Goal: Information Seeking & Learning: Find specific fact

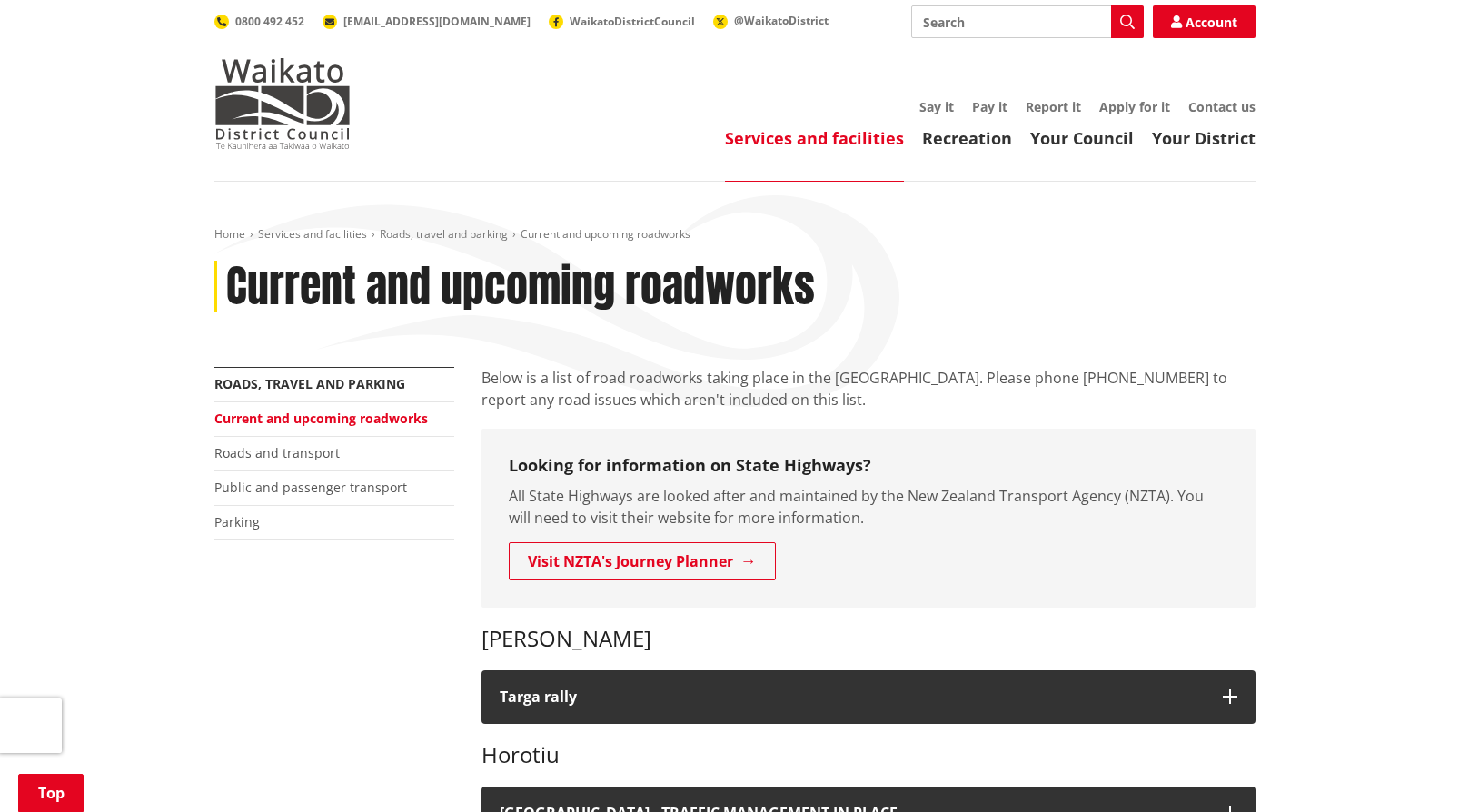
scroll to position [364, 0]
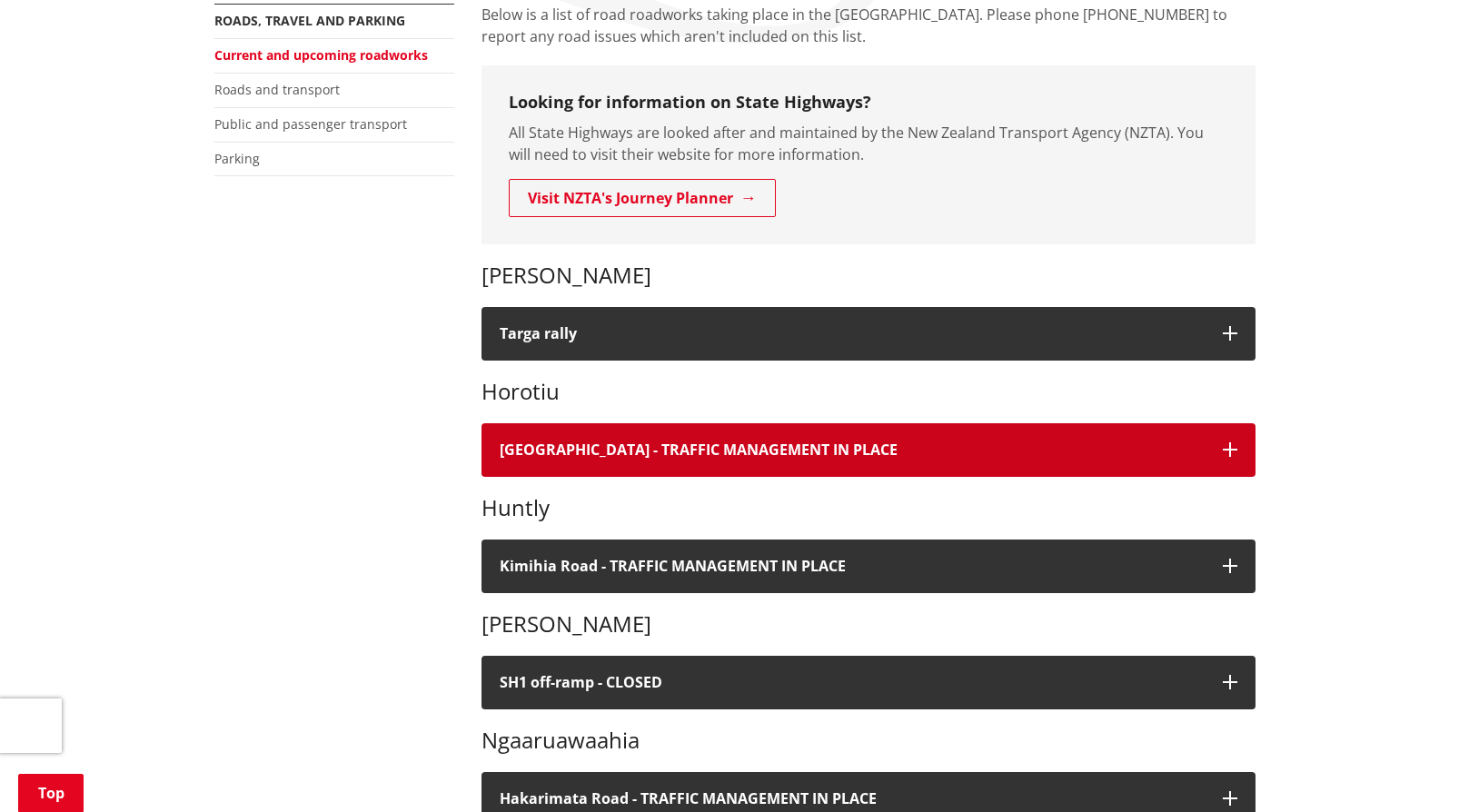
click at [1235, 445] on icon "button" at bounding box center [1230, 449] width 15 height 15
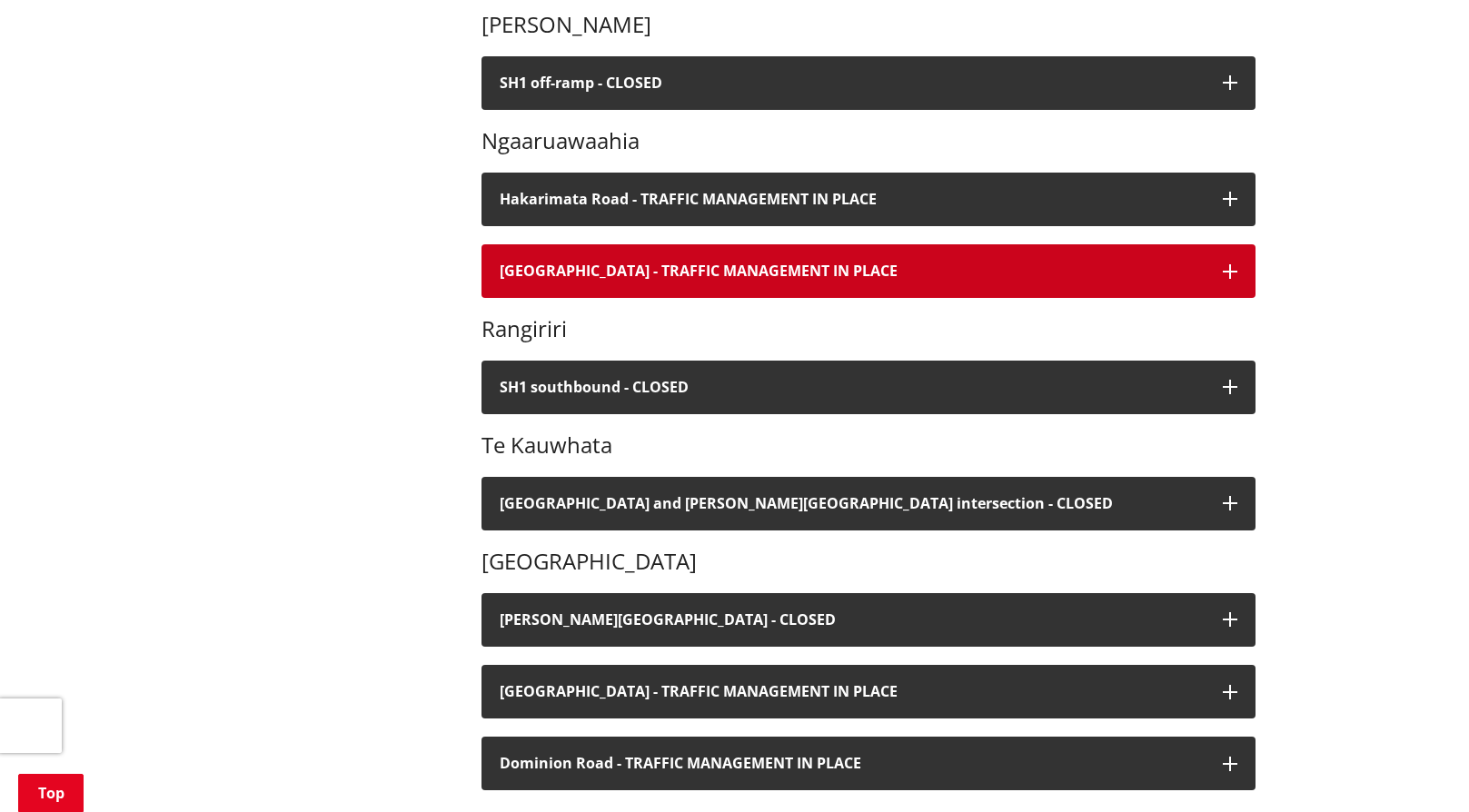
scroll to position [1271, 0]
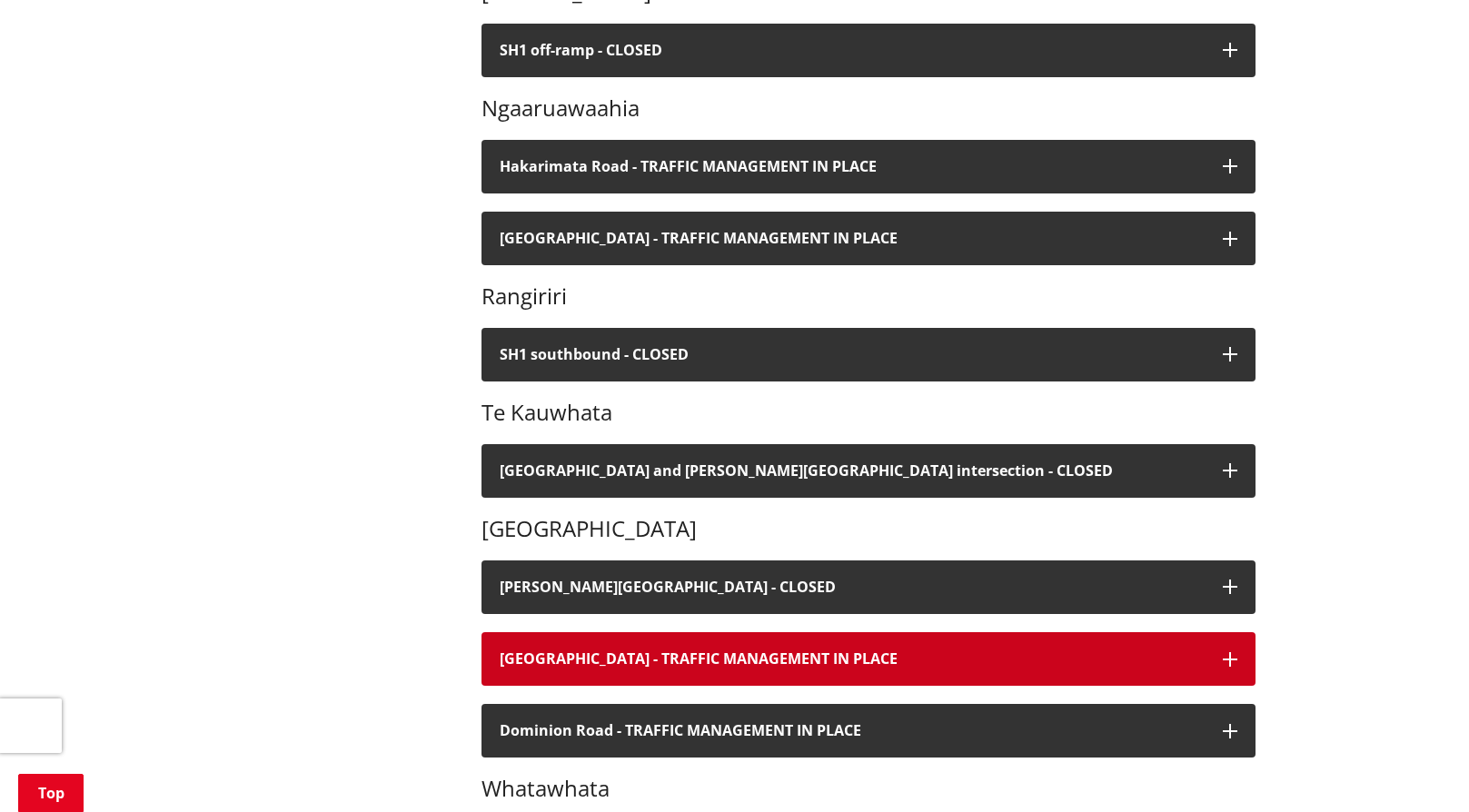
click at [1216, 635] on button "[GEOGRAPHIC_DATA] - TRAFFIC MANAGEMENT IN PLACE" at bounding box center [868, 659] width 774 height 54
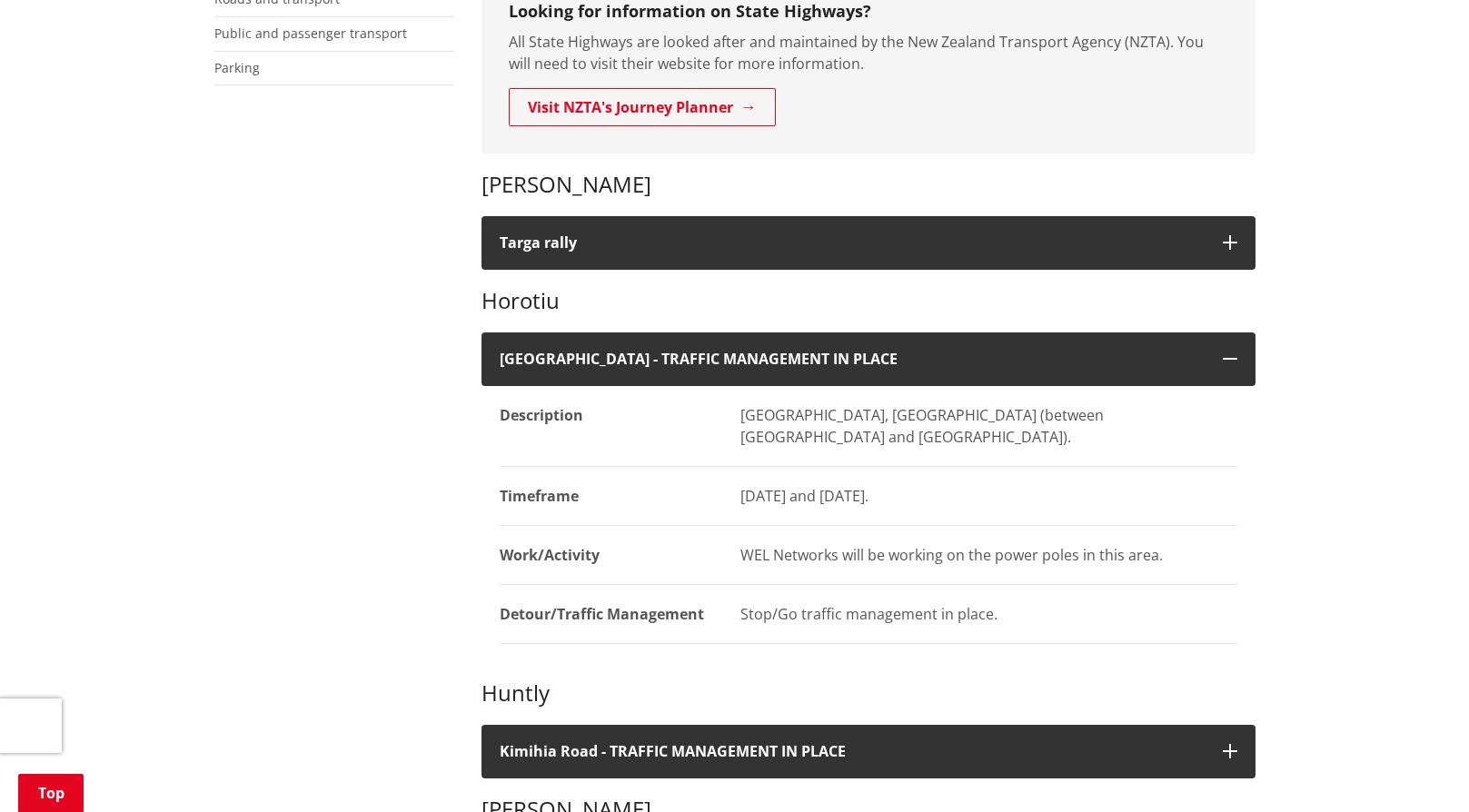
scroll to position [364, 0]
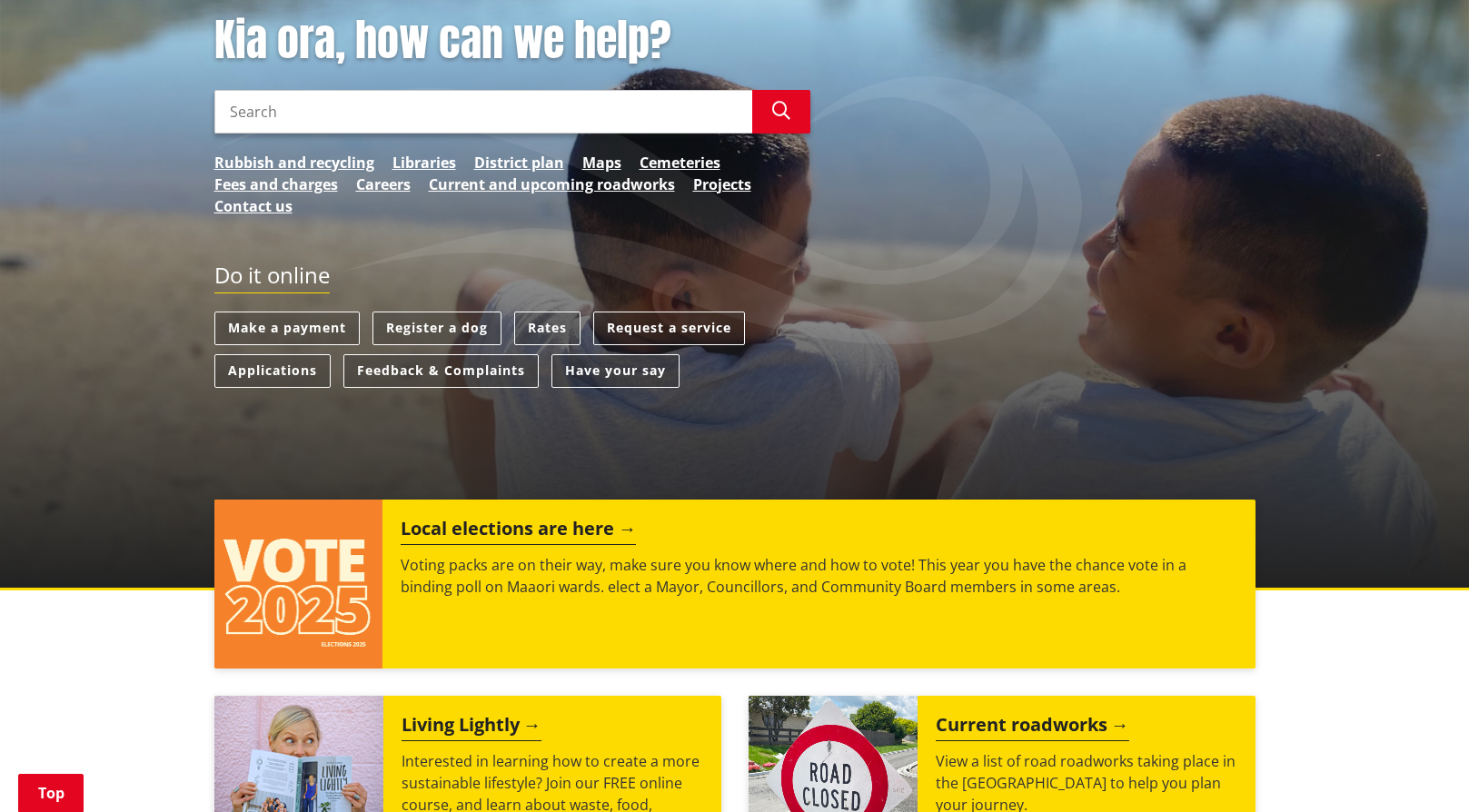
scroll to position [364, 0]
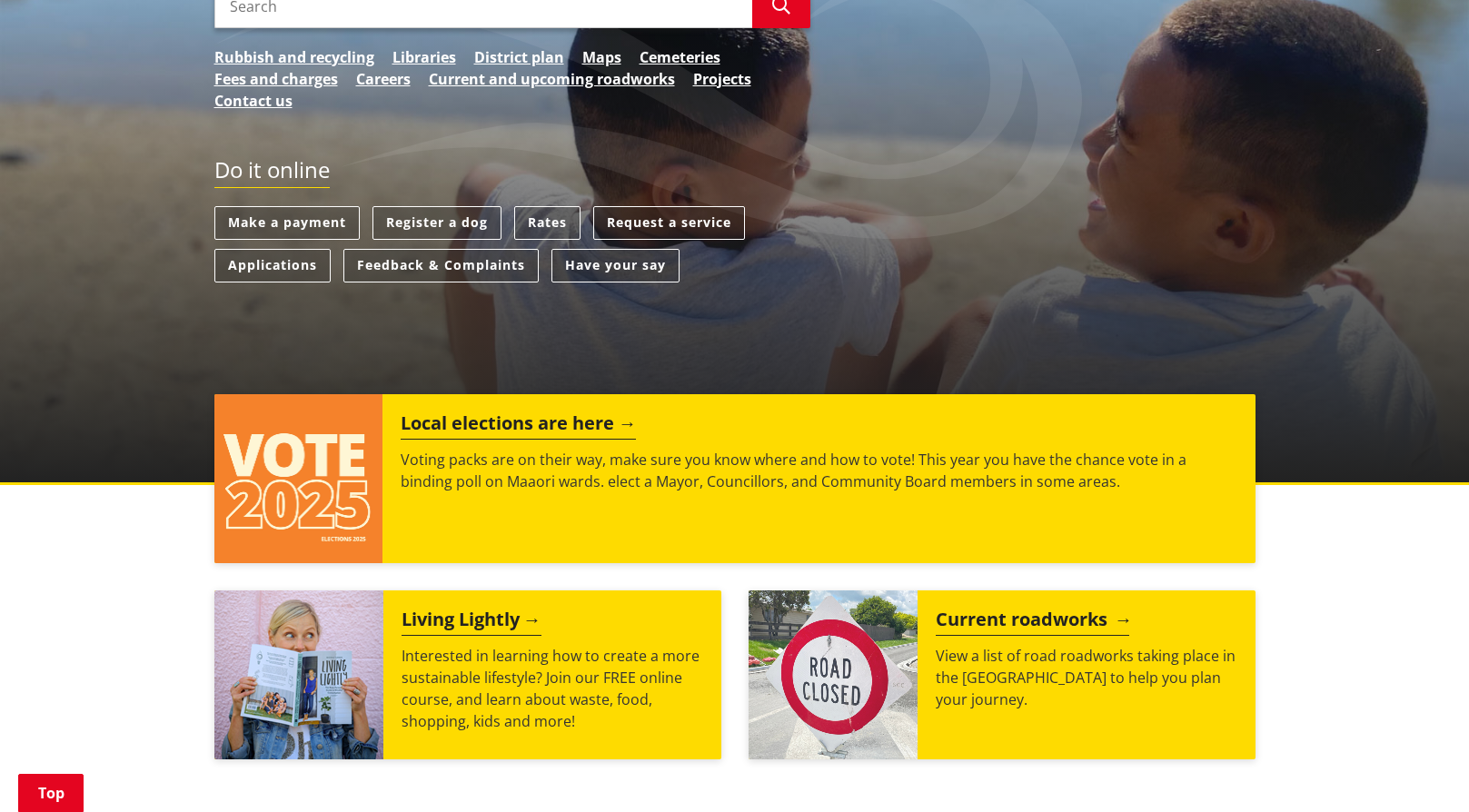
click at [988, 611] on h2 "Current roadworks" at bounding box center [1032, 622] width 194 height 27
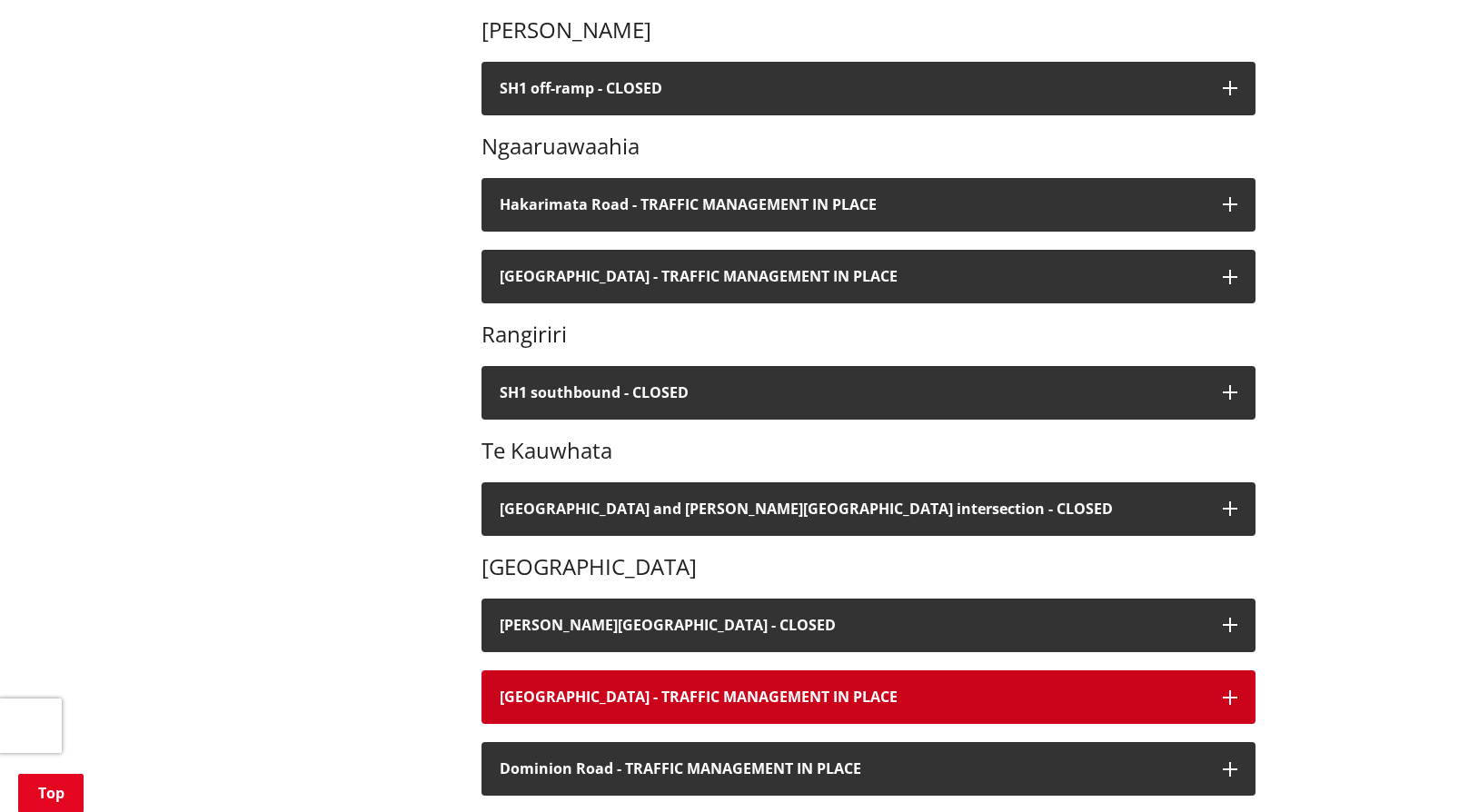
scroll to position [999, 0]
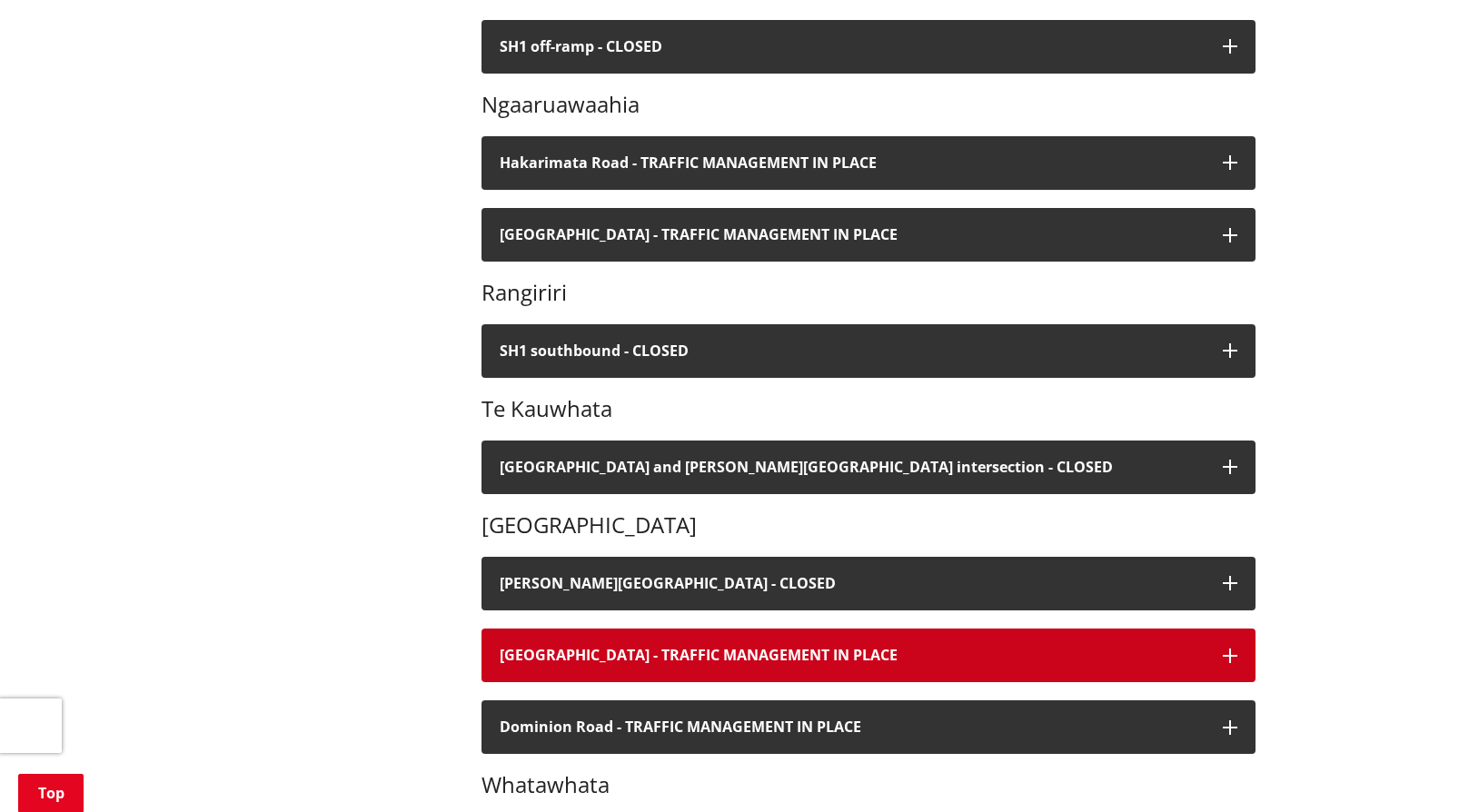
click at [668, 662] on h4 "[GEOGRAPHIC_DATA] - TRAFFIC MANAGEMENT IN PLACE" at bounding box center [852, 655] width 705 height 17
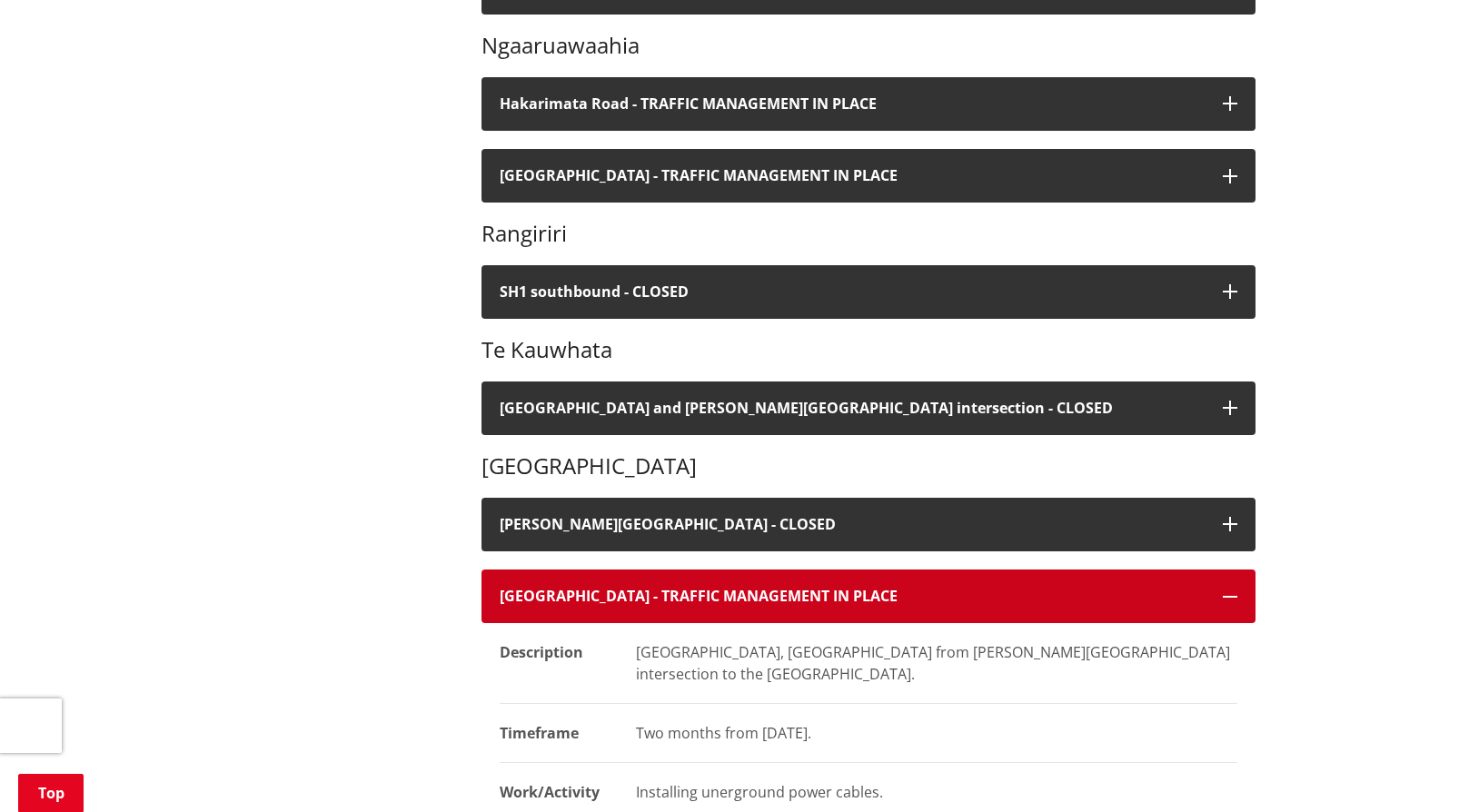
scroll to position [1090, 0]
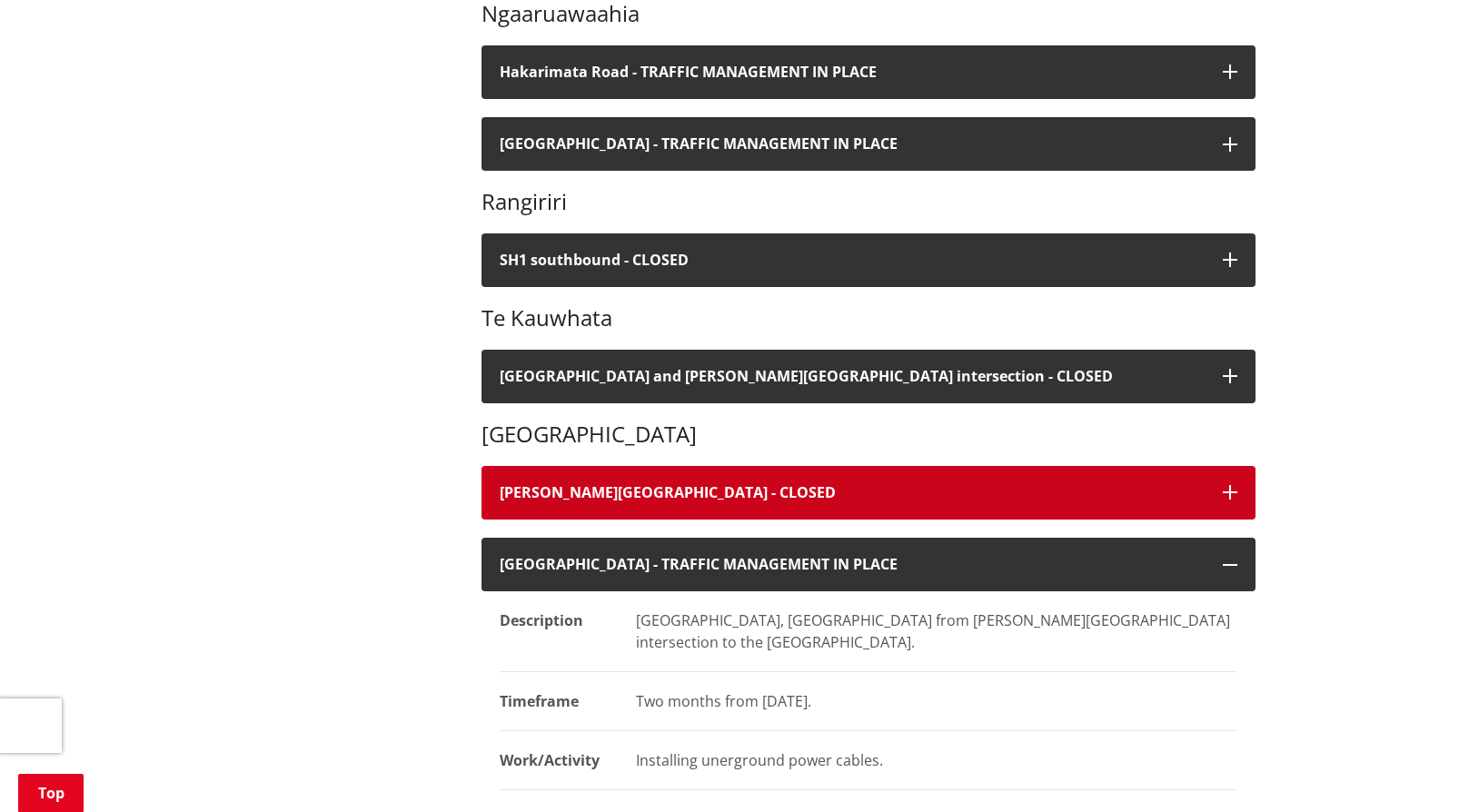
click at [635, 486] on h4 "[PERSON_NAME][GEOGRAPHIC_DATA] - CLOSED" at bounding box center [852, 492] width 705 height 17
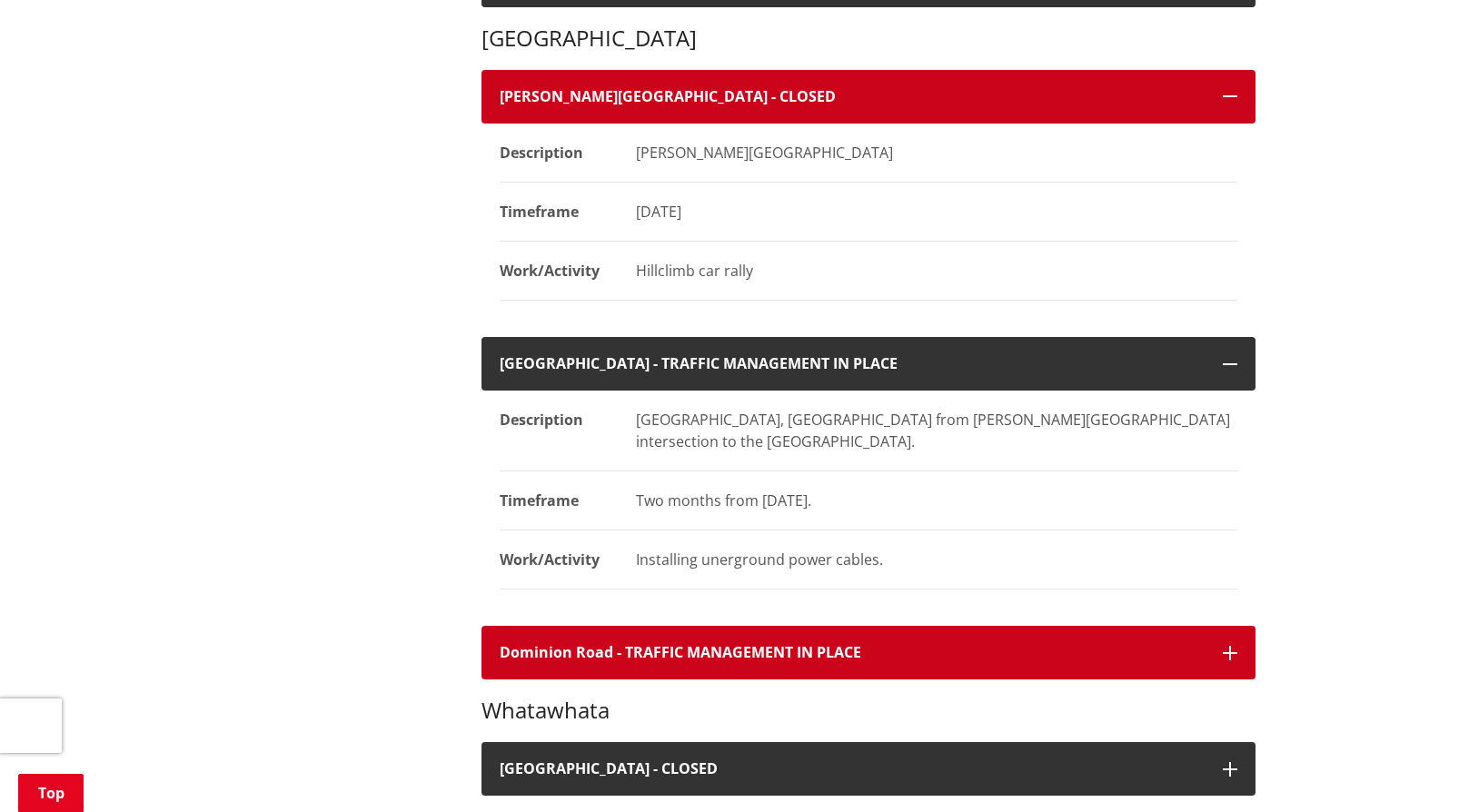
scroll to position [1544, 0]
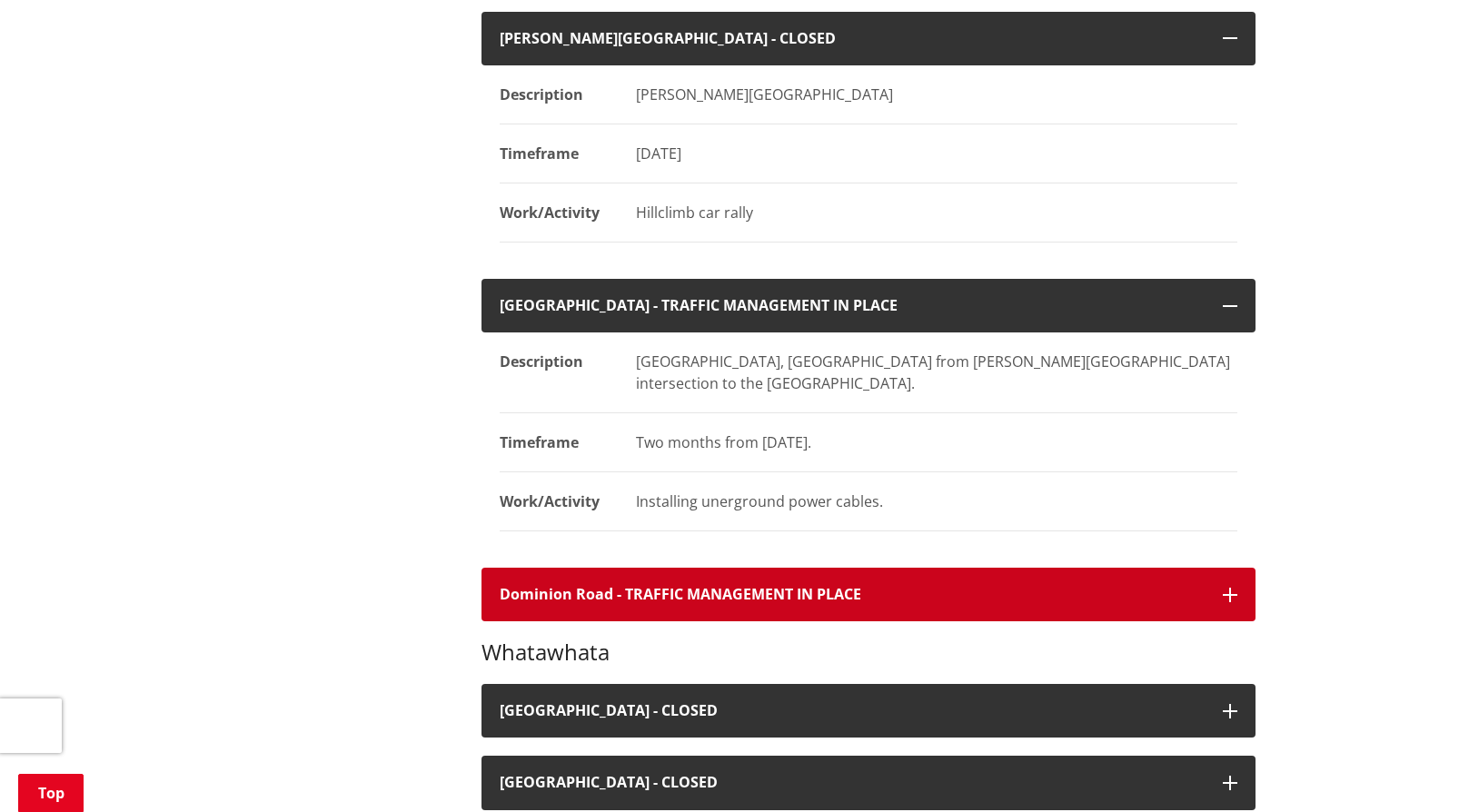
click at [608, 585] on button "Dominion Road - TRAFFIC MANAGEMENT IN PLACE" at bounding box center [868, 594] width 774 height 54
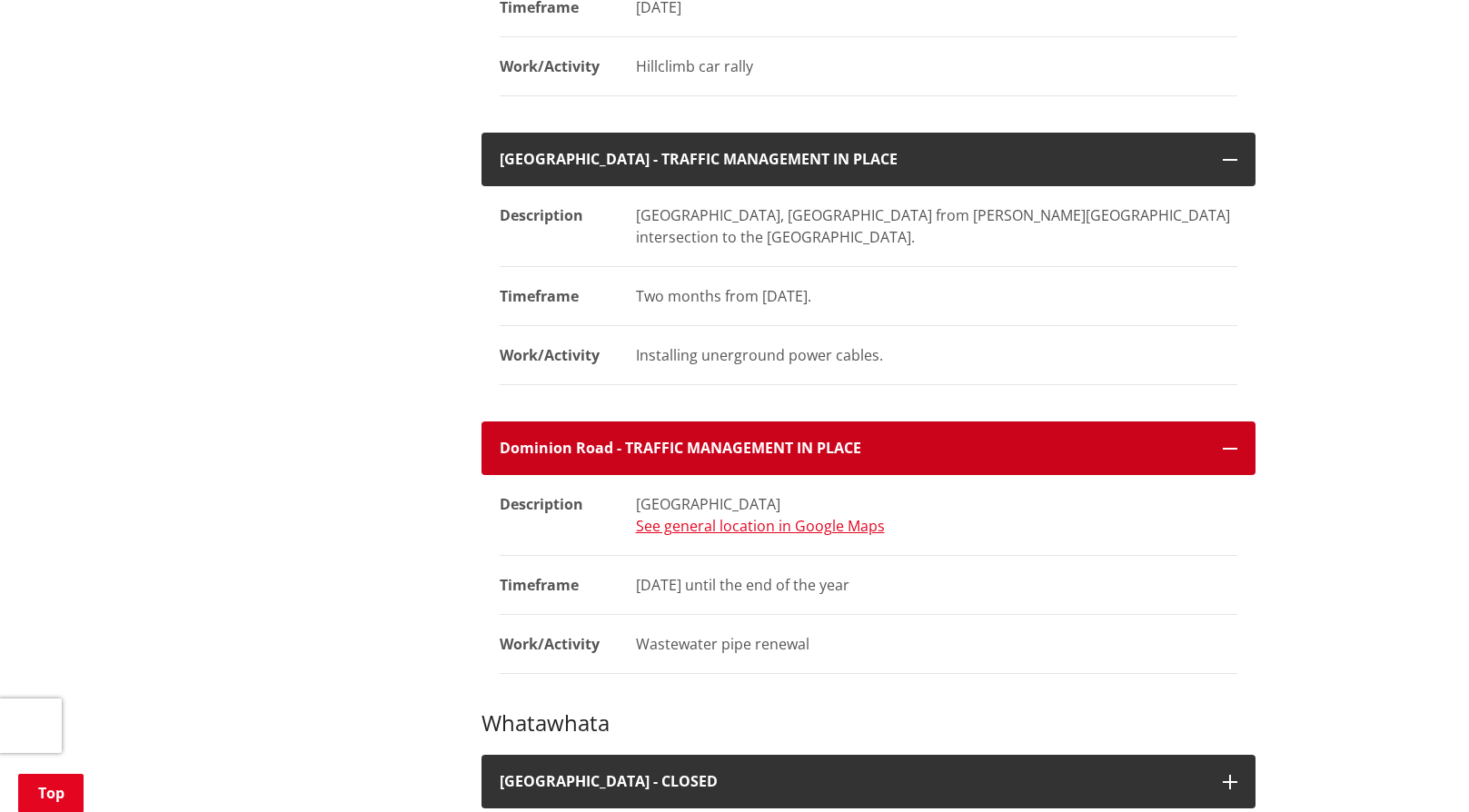
scroll to position [1725, 0]
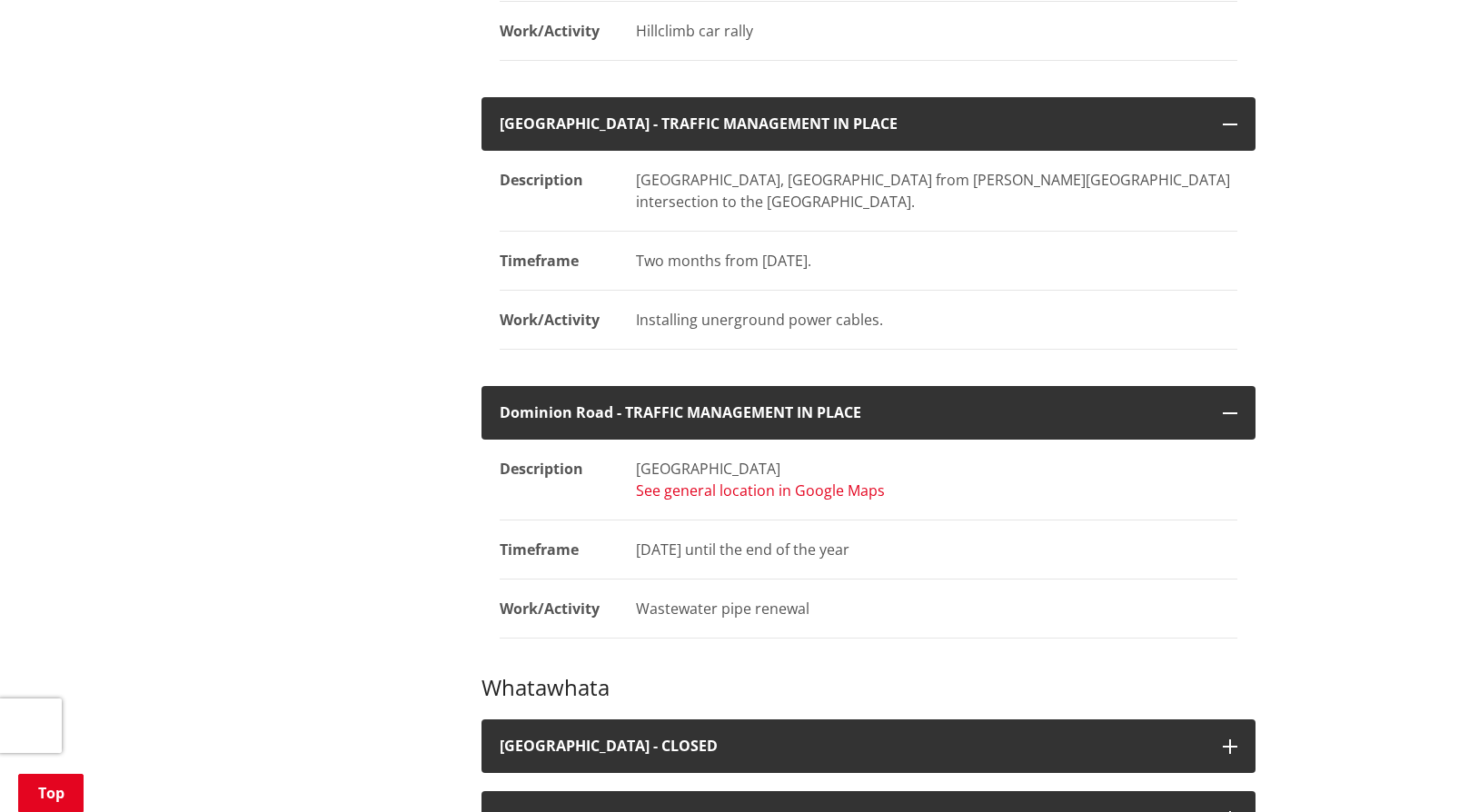
click at [818, 480] on link "See general location in Google Maps" at bounding box center [760, 490] width 248 height 20
